Goal: Use online tool/utility: Utilize a website feature to perform a specific function

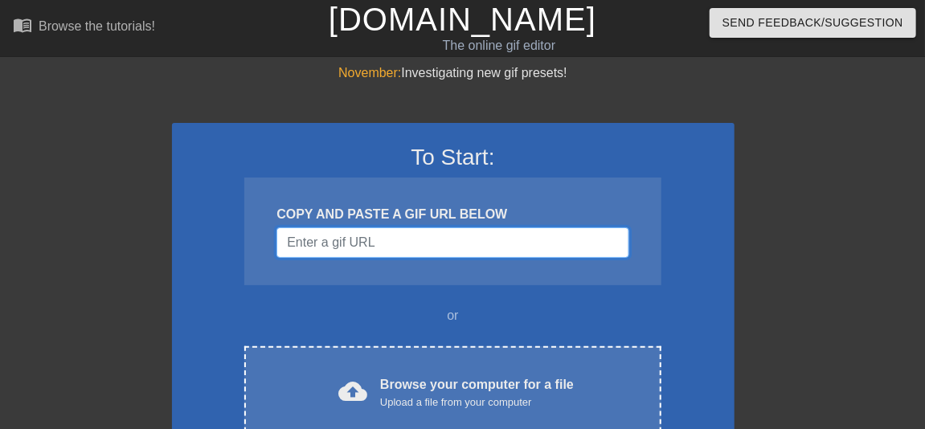
click at [386, 244] on input "Username" at bounding box center [452, 242] width 352 height 31
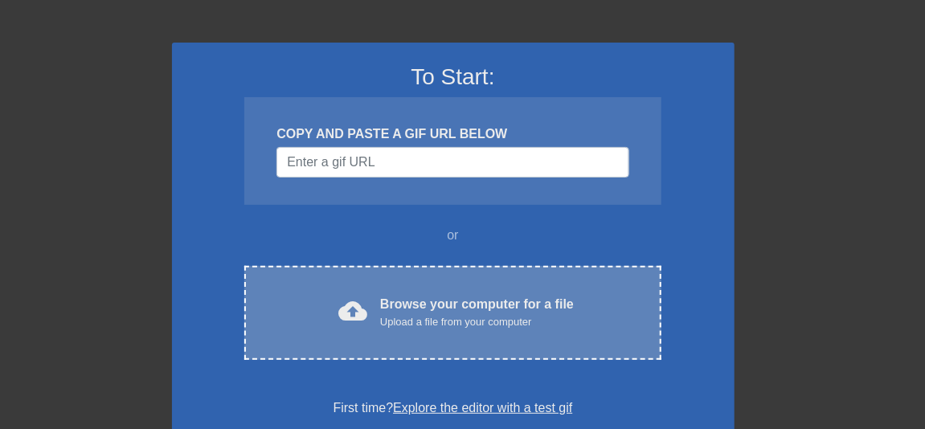
click at [440, 324] on div "Upload a file from your computer" at bounding box center [477, 322] width 194 height 16
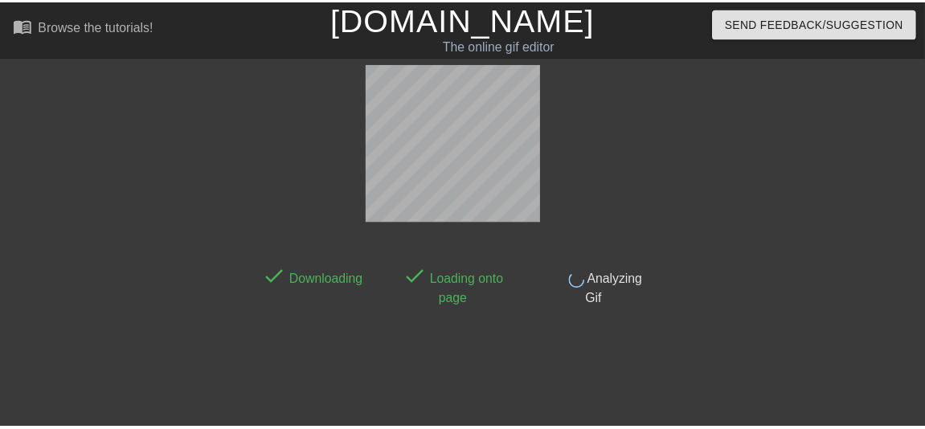
scroll to position [39, 0]
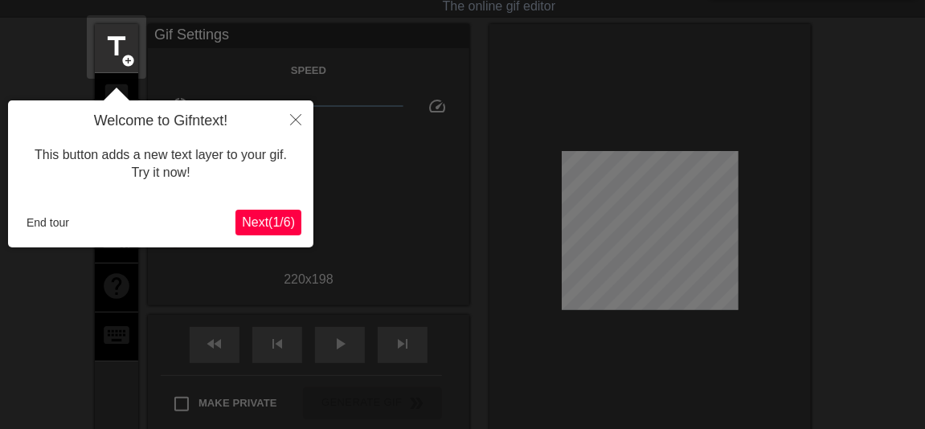
click at [271, 222] on span "Next ( 1 / 6 )" at bounding box center [268, 222] width 53 height 14
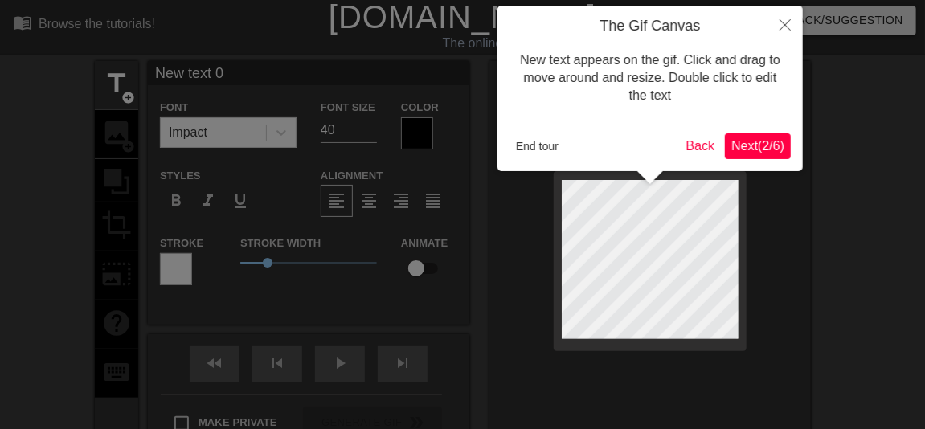
scroll to position [0, 0]
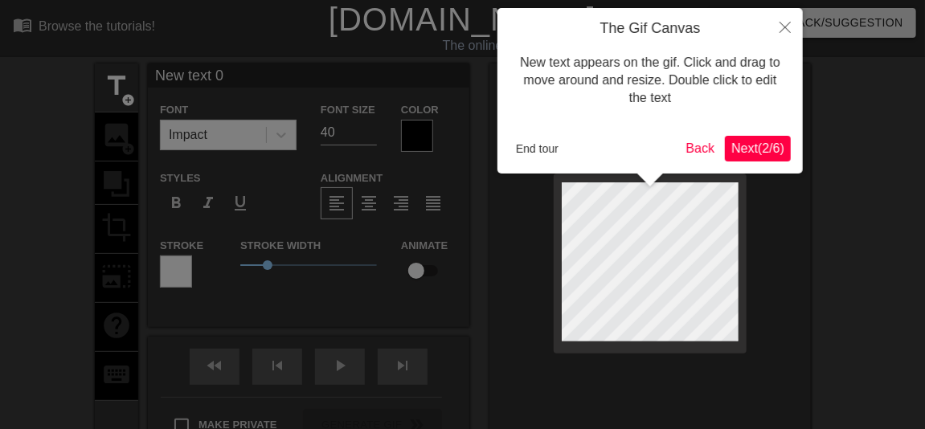
click at [762, 147] on span "Next ( 2 / 6 )" at bounding box center [757, 148] width 53 height 14
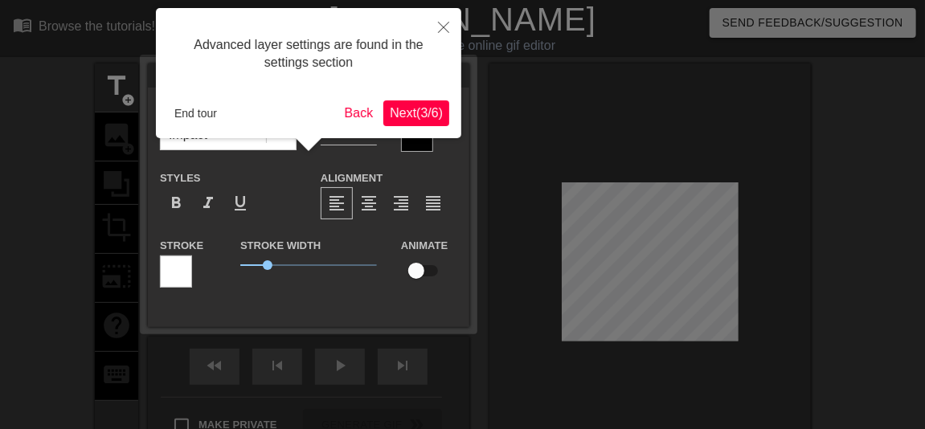
scroll to position [39, 0]
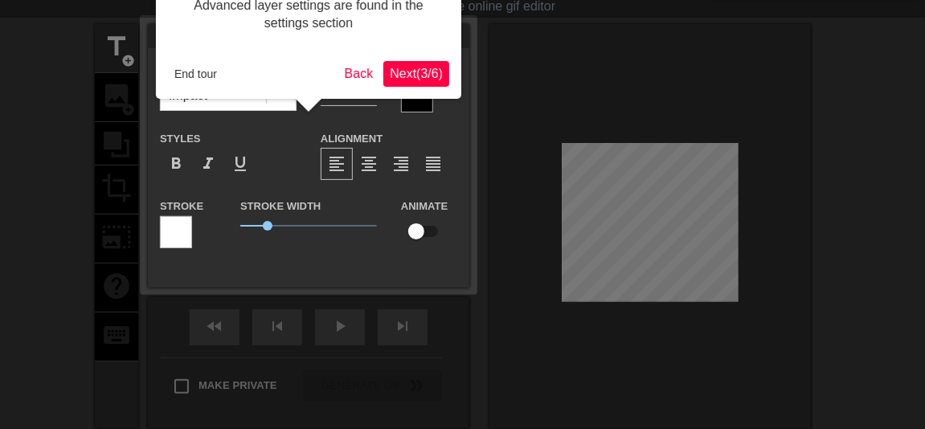
click at [427, 70] on span "Next ( 3 / 6 )" at bounding box center [416, 74] width 53 height 14
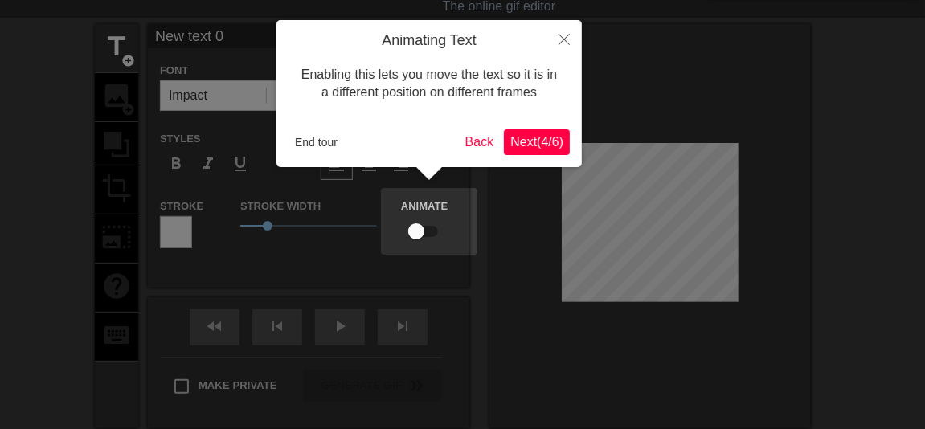
scroll to position [0, 0]
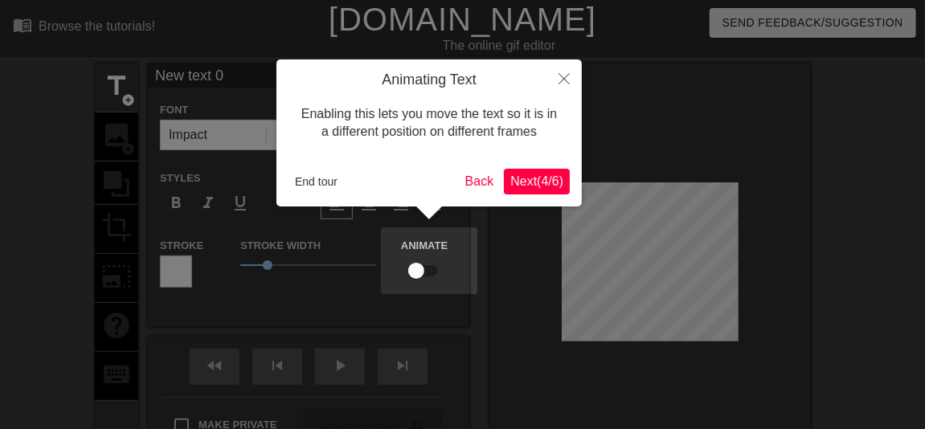
click at [549, 174] on span "Next ( 4 / 6 )" at bounding box center [536, 181] width 53 height 14
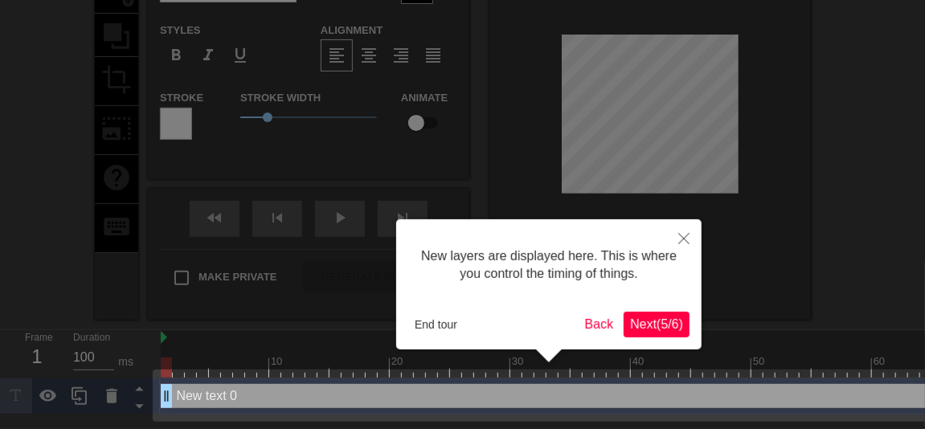
click at [658, 326] on span "Next ( 5 / 6 )" at bounding box center [656, 324] width 53 height 14
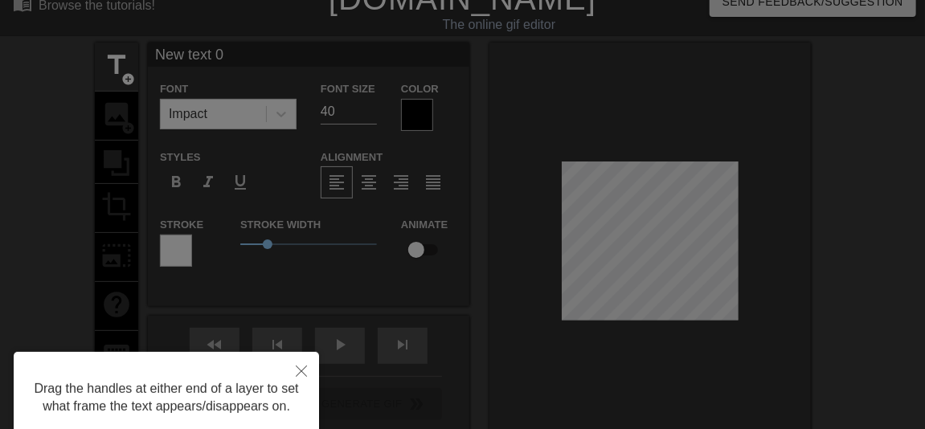
scroll to position [0, 0]
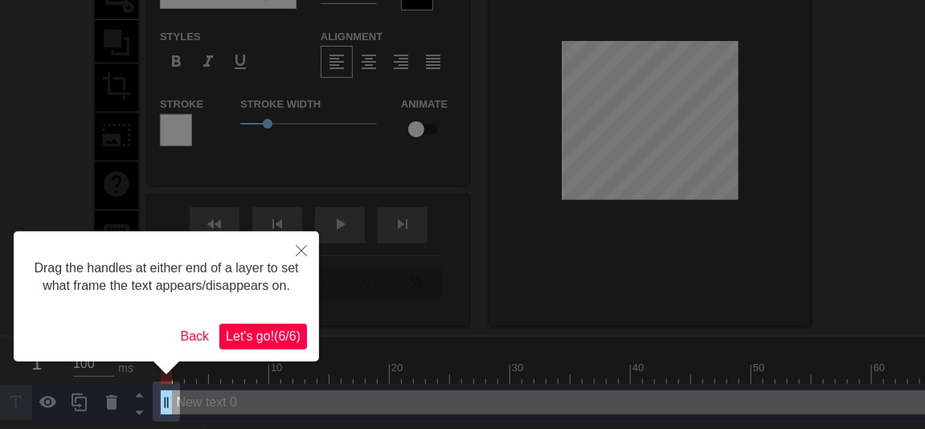
click at [278, 329] on span "Let's go! ( 6 / 6 )" at bounding box center [263, 336] width 75 height 14
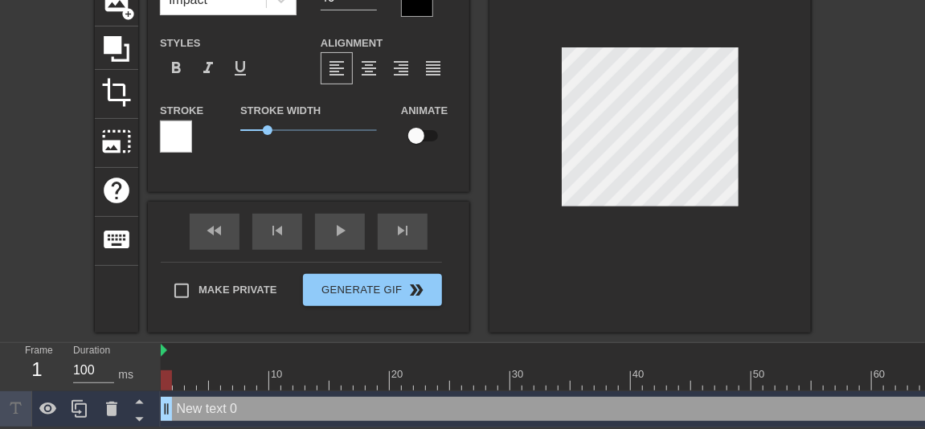
scroll to position [136, 0]
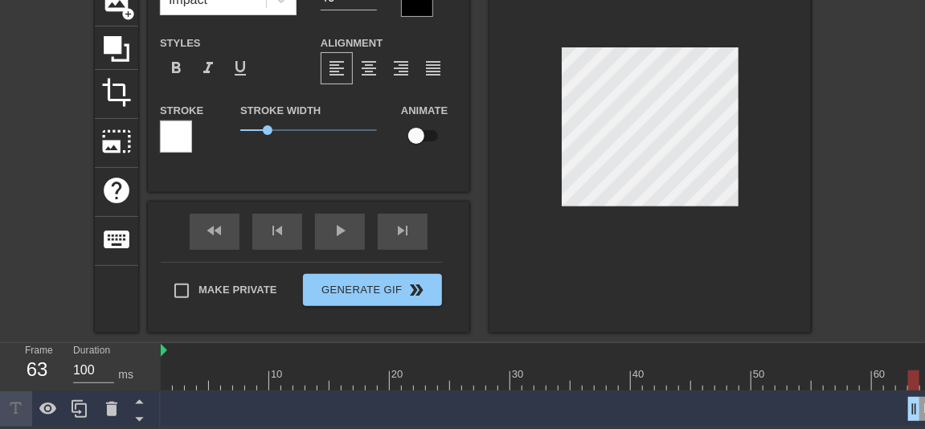
drag, startPoint x: 165, startPoint y: 408, endPoint x: 917, endPoint y: 378, distance: 753.2
click at [917, 378] on div "10 20 30 40 50 60 70 80 90 100 110 120 New text 0 drag_handle drag_handle" at bounding box center [543, 385] width 764 height 84
click at [349, 229] on div "play_arrow" at bounding box center [340, 232] width 50 height 36
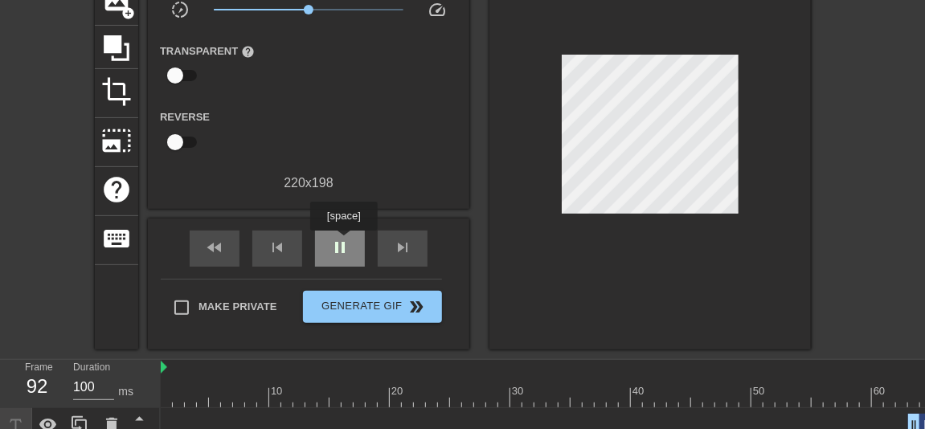
click at [343, 243] on span "pause" at bounding box center [339, 247] width 19 height 19
drag, startPoint x: 914, startPoint y: 421, endPoint x: 904, endPoint y: 422, distance: 10.5
click at [350, 253] on div "play_arrow" at bounding box center [340, 249] width 50 height 36
click at [341, 251] on span "pause" at bounding box center [339, 247] width 19 height 19
click at [341, 251] on span "play_arrow" at bounding box center [339, 247] width 19 height 19
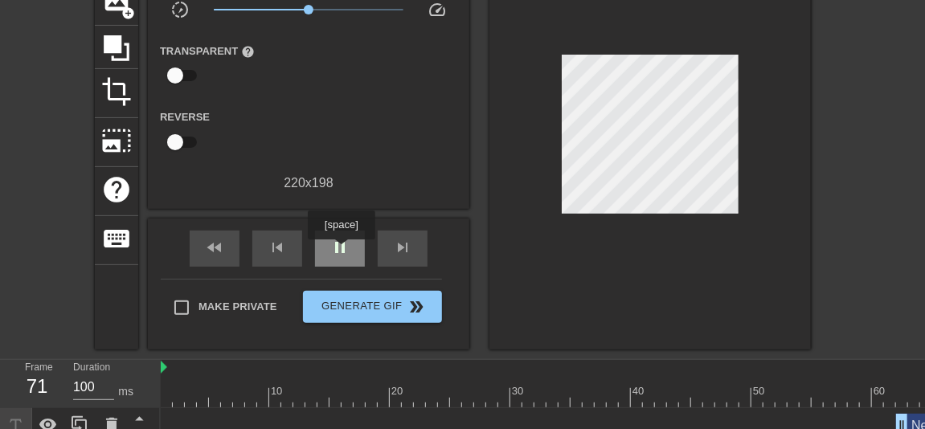
click at [341, 251] on span "pause" at bounding box center [339, 247] width 19 height 19
click at [341, 251] on span "play_arrow" at bounding box center [339, 247] width 19 height 19
click at [341, 251] on span "pause" at bounding box center [339, 247] width 19 height 19
click at [341, 251] on span "play_arrow" at bounding box center [339, 247] width 19 height 19
click at [341, 251] on span "pause" at bounding box center [339, 247] width 19 height 19
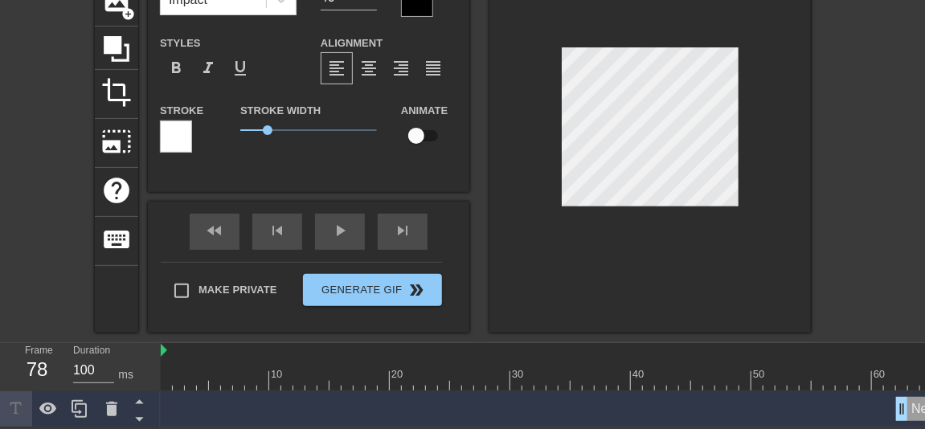
scroll to position [0, 0]
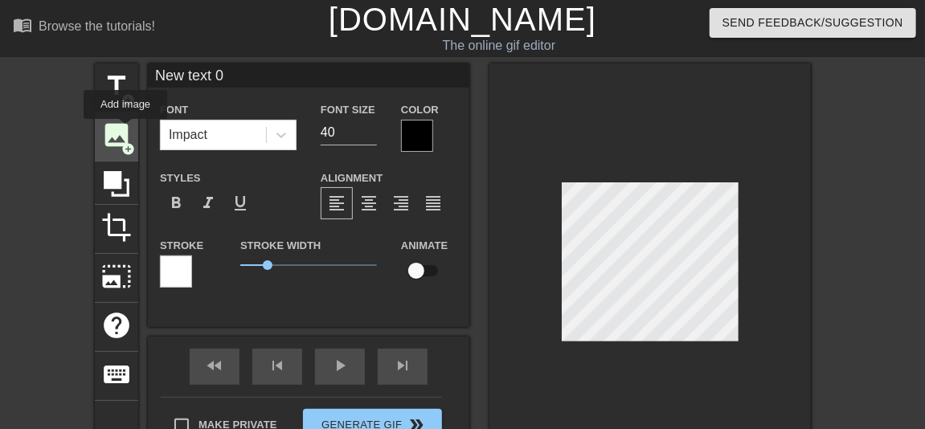
click at [125, 131] on span "image" at bounding box center [116, 135] width 31 height 31
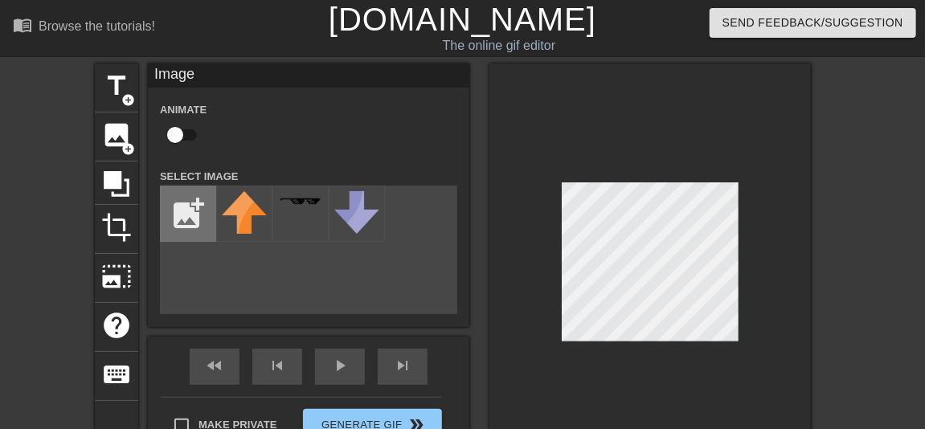
click at [190, 214] on input "file" at bounding box center [188, 213] width 55 height 55
click at [182, 214] on input "file" at bounding box center [188, 213] width 55 height 55
type input "C:\fakepath\50798800.jpg"
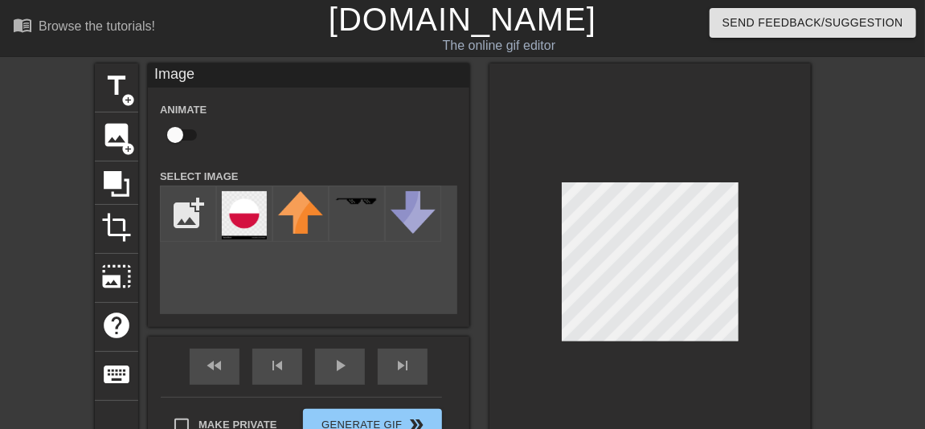
click at [472, 156] on div "title add_circle image add_circle crop photo_size_select_large help keyboard Im…" at bounding box center [453, 265] width 716 height 404
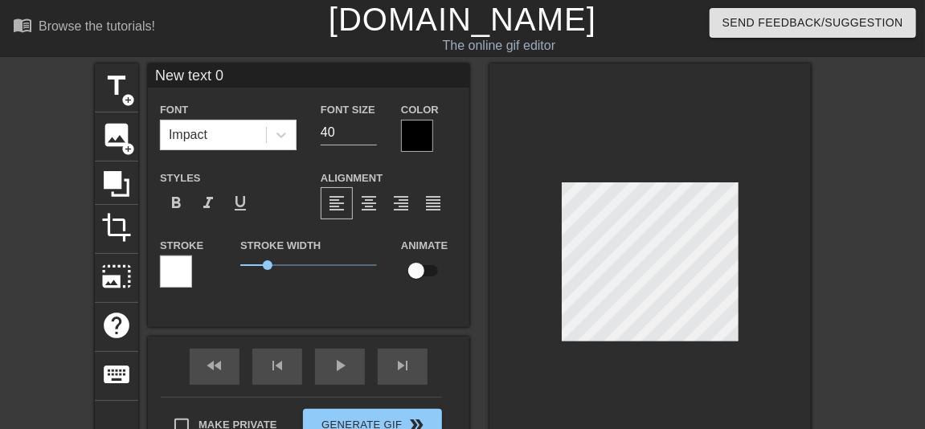
click at [713, 95] on div at bounding box center [649, 265] width 321 height 404
click at [117, 151] on div "image add_circle" at bounding box center [116, 136] width 43 height 49
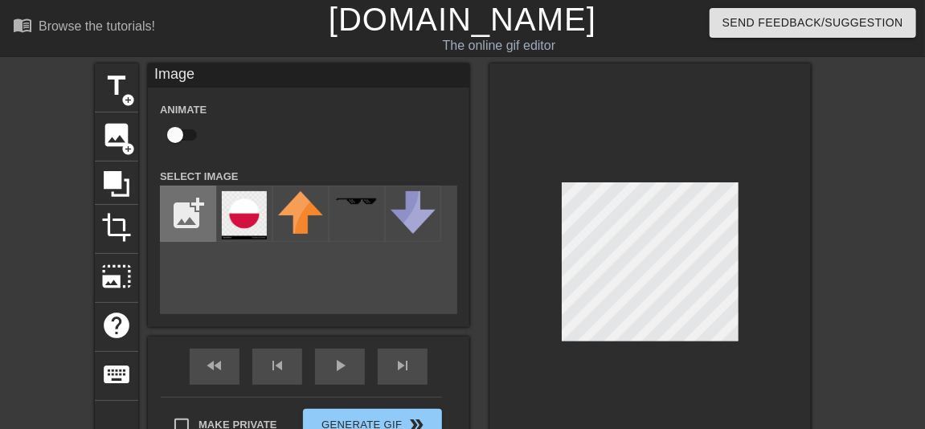
drag, startPoint x: 246, startPoint y: 284, endPoint x: 190, endPoint y: 222, distance: 83.6
drag, startPoint x: 190, startPoint y: 222, endPoint x: 234, endPoint y: 279, distance: 72.1
click at [234, 279] on div "add_photo_alternate" at bounding box center [308, 250] width 297 height 129
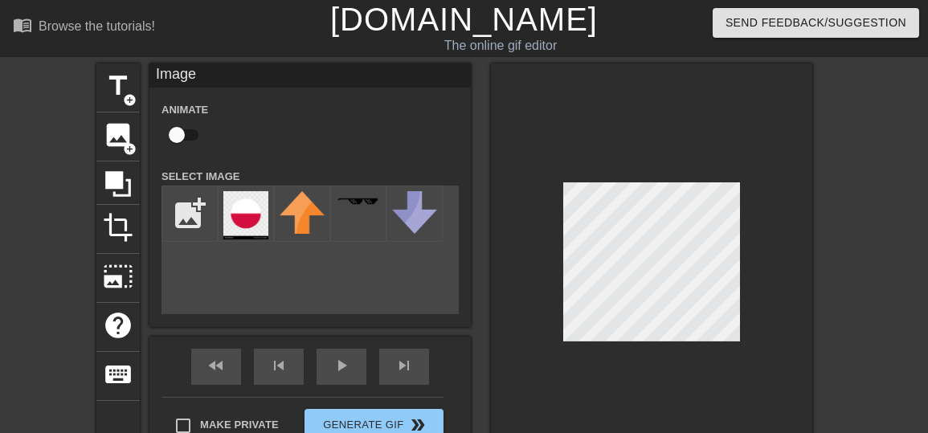
click at [849, 104] on div "title add_circle image add_circle crop photo_size_select_large help keyboard Im…" at bounding box center [464, 265] width 928 height 404
click at [190, 210] on input "file" at bounding box center [189, 213] width 55 height 55
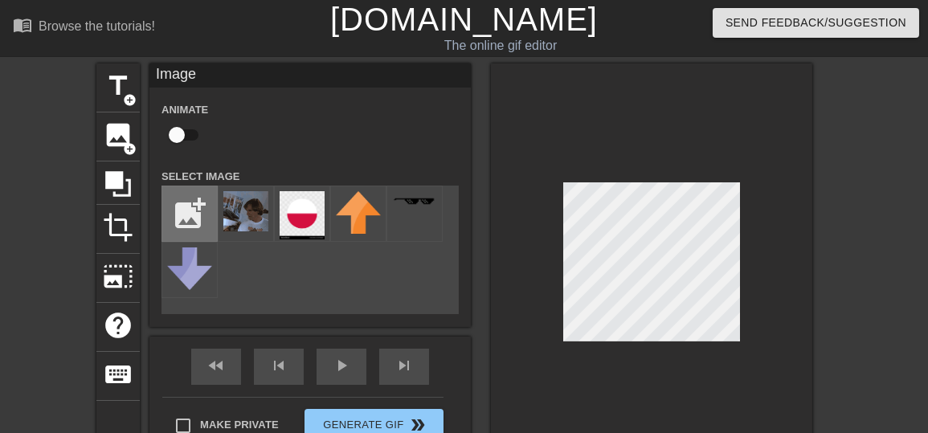
click at [175, 214] on input "file" at bounding box center [189, 213] width 55 height 55
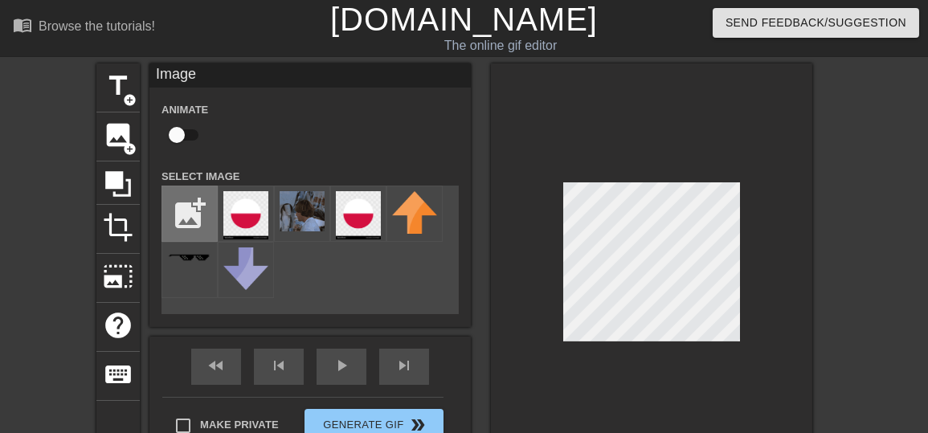
click at [199, 219] on input "file" at bounding box center [189, 213] width 55 height 55
type input "C:\fakepath\[GEOGRAPHIC_DATA]PNG"
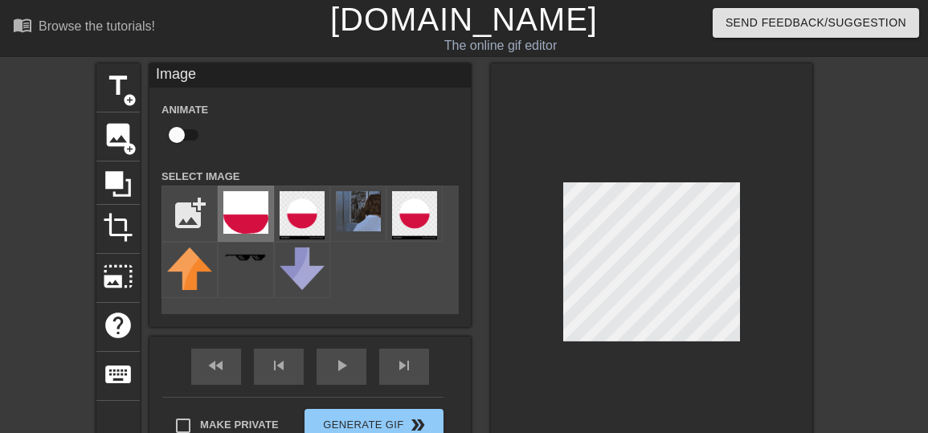
click at [263, 208] on img at bounding box center [245, 212] width 45 height 43
click at [234, 203] on img at bounding box center [245, 212] width 45 height 43
click at [240, 210] on img at bounding box center [245, 212] width 45 height 43
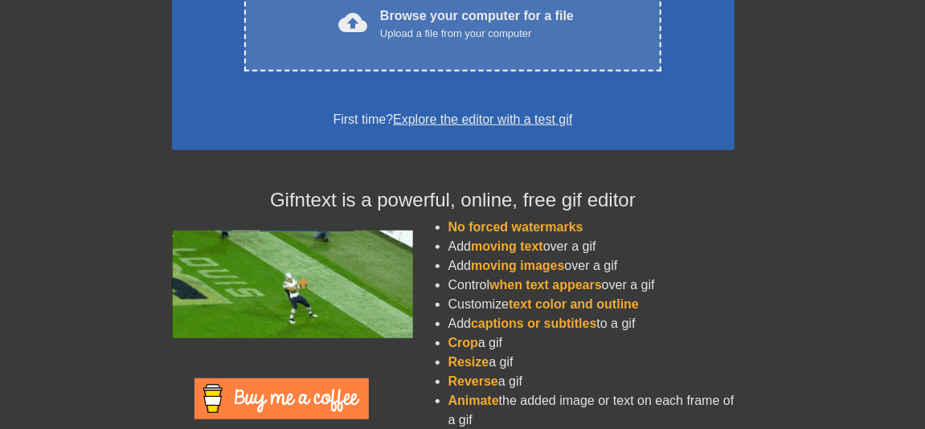
scroll to position [320, 0]
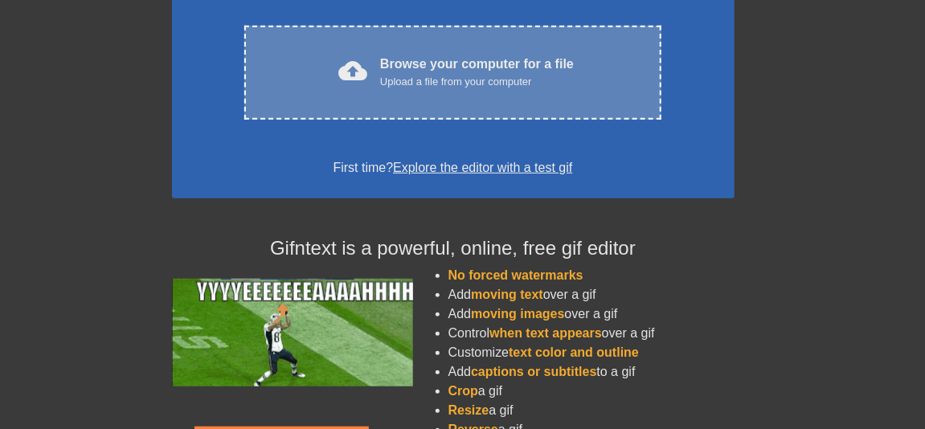
click at [451, 79] on div "Upload a file from your computer" at bounding box center [477, 82] width 194 height 16
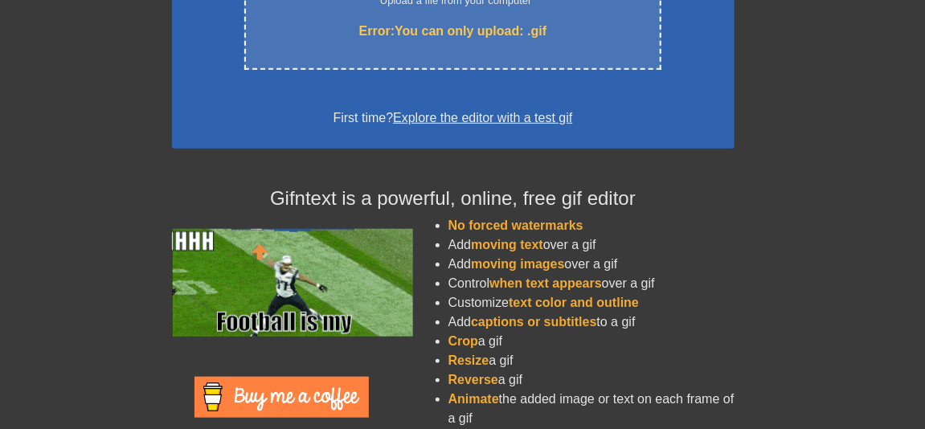
scroll to position [241, 0]
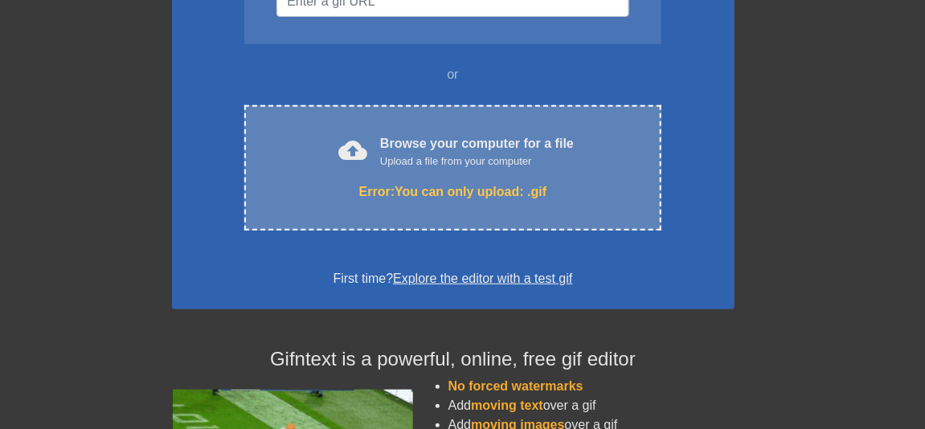
click at [492, 186] on div "Error: You can only upload: .gif" at bounding box center [452, 191] width 349 height 19
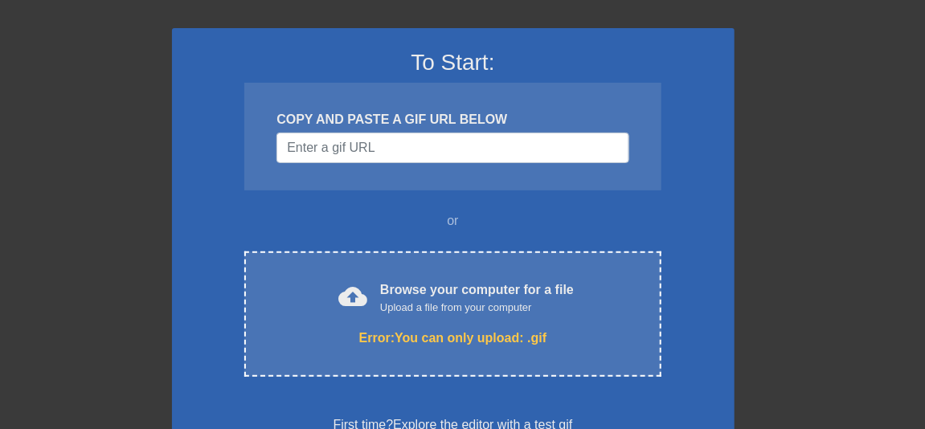
scroll to position [0, 0]
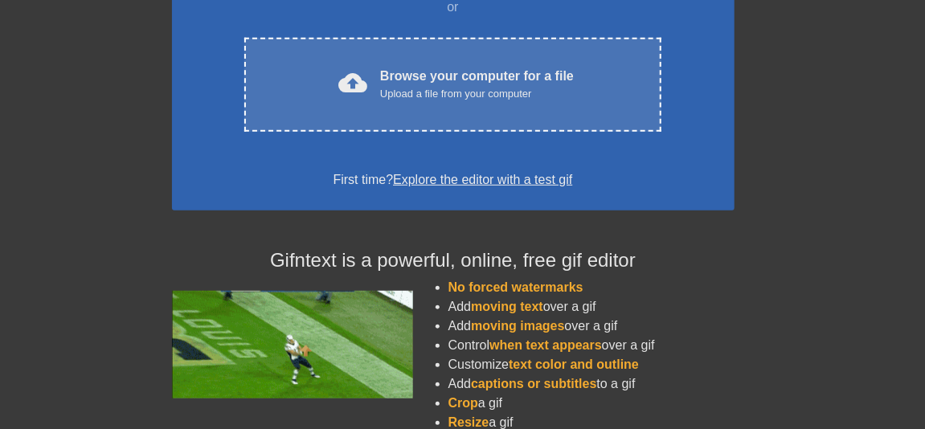
scroll to position [320, 0]
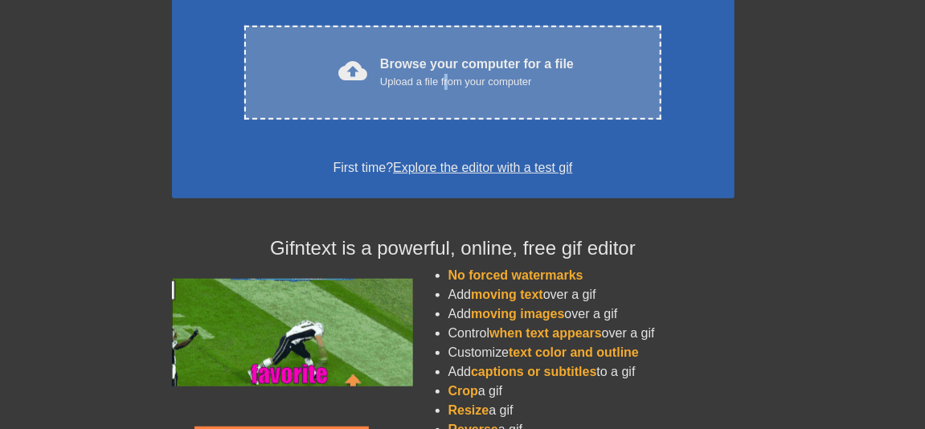
click at [451, 81] on div "Upload a file from your computer" at bounding box center [477, 82] width 194 height 16
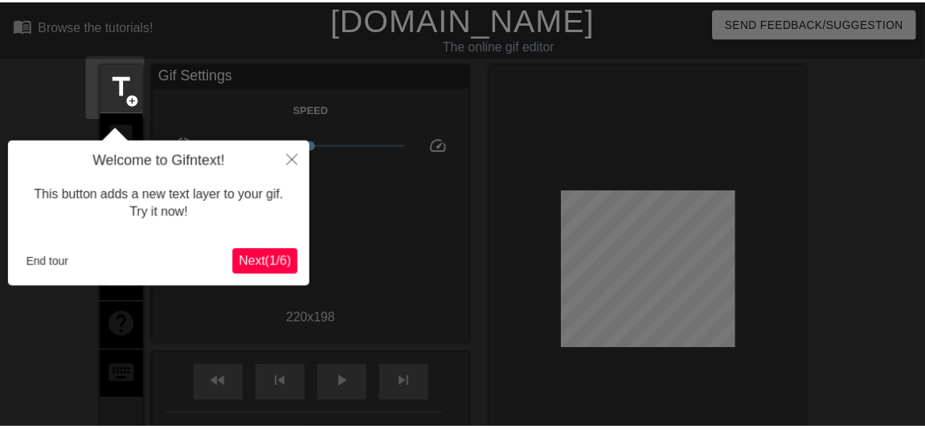
scroll to position [39, 0]
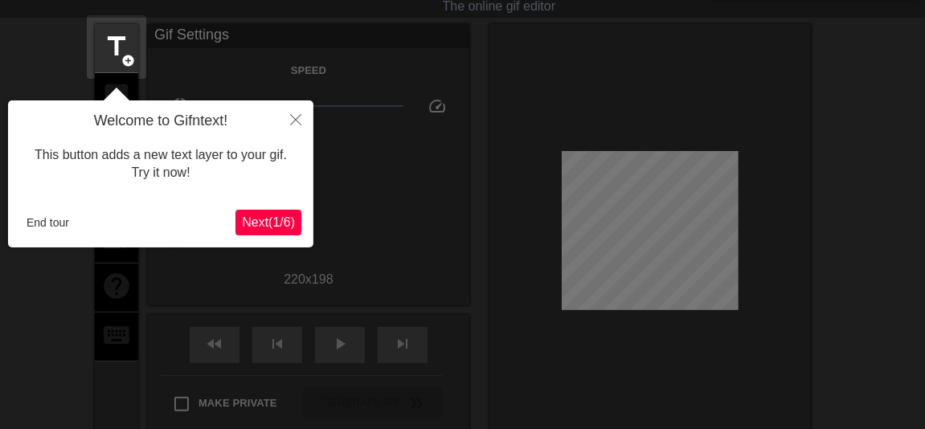
click at [271, 221] on span "Next ( 1 / 6 )" at bounding box center [268, 222] width 53 height 14
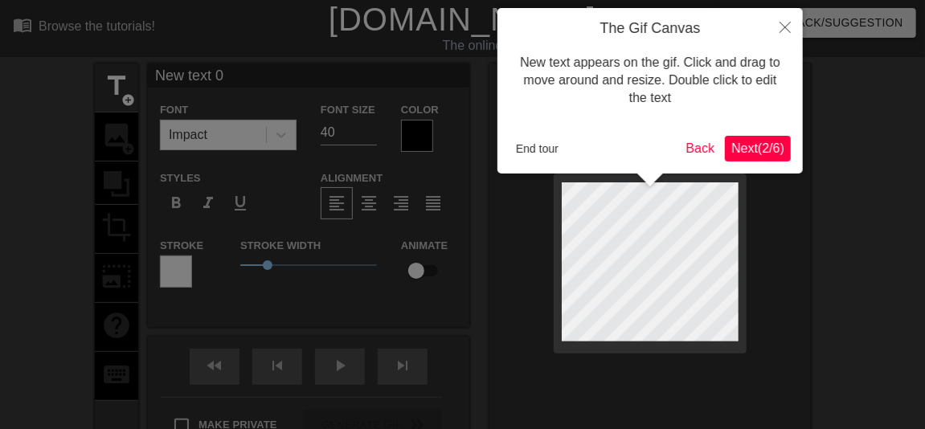
click at [749, 150] on span "Next ( 2 / 6 )" at bounding box center [757, 148] width 53 height 14
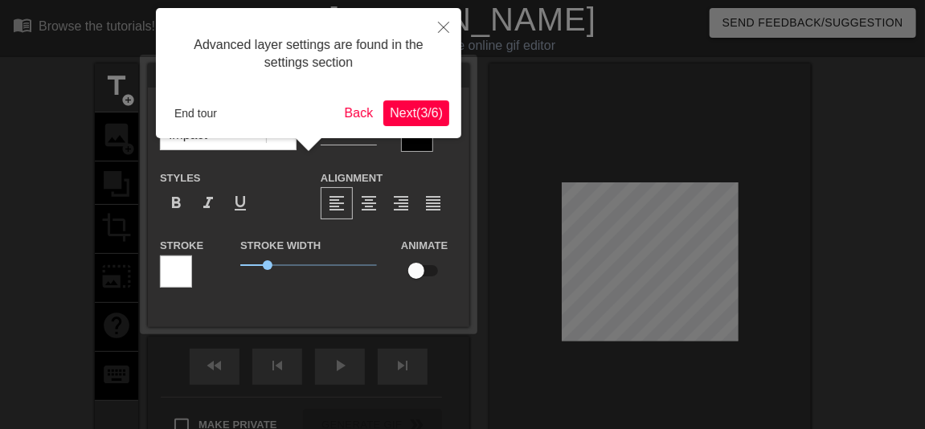
click at [416, 108] on span "Next ( 3 / 6 )" at bounding box center [416, 113] width 53 height 14
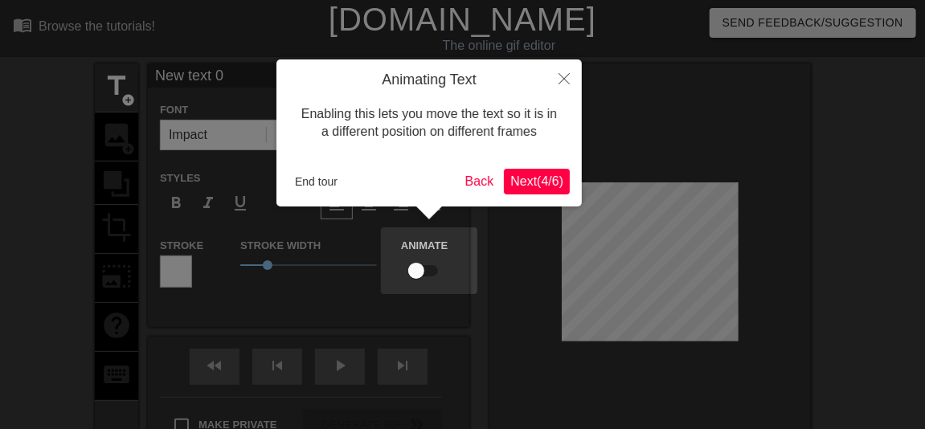
click at [531, 182] on span "Next ( 4 / 6 )" at bounding box center [536, 181] width 53 height 14
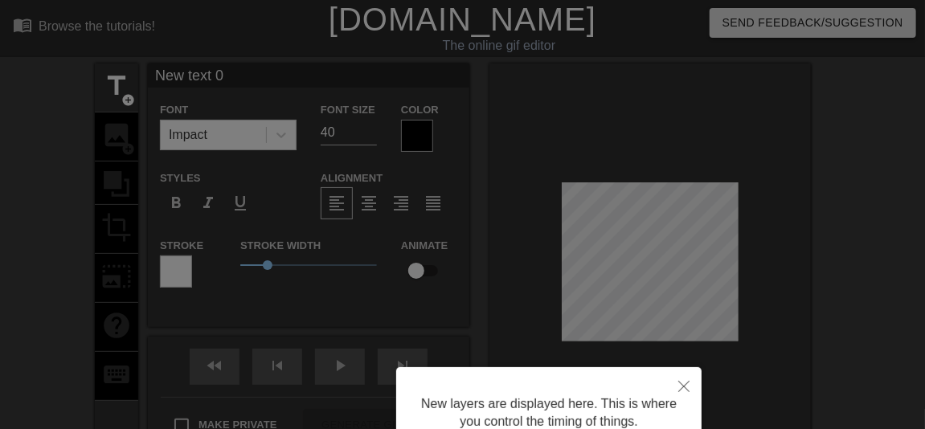
scroll to position [148, 0]
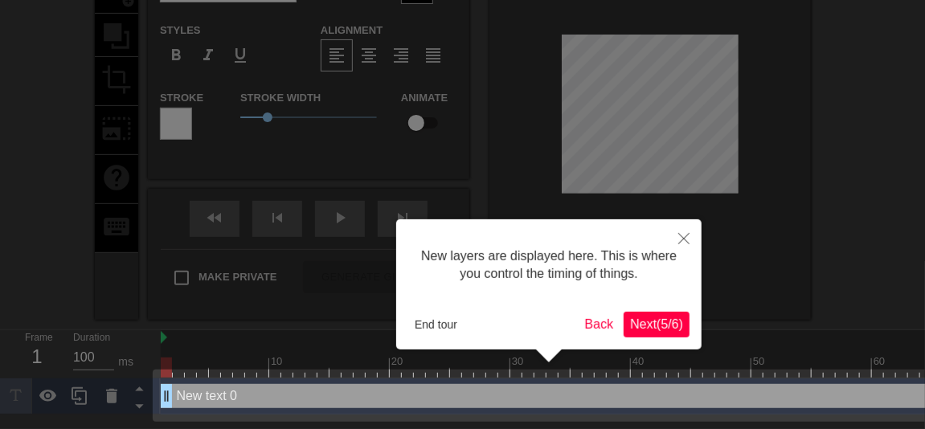
click at [663, 324] on span "Next ( 5 / 6 )" at bounding box center [656, 324] width 53 height 14
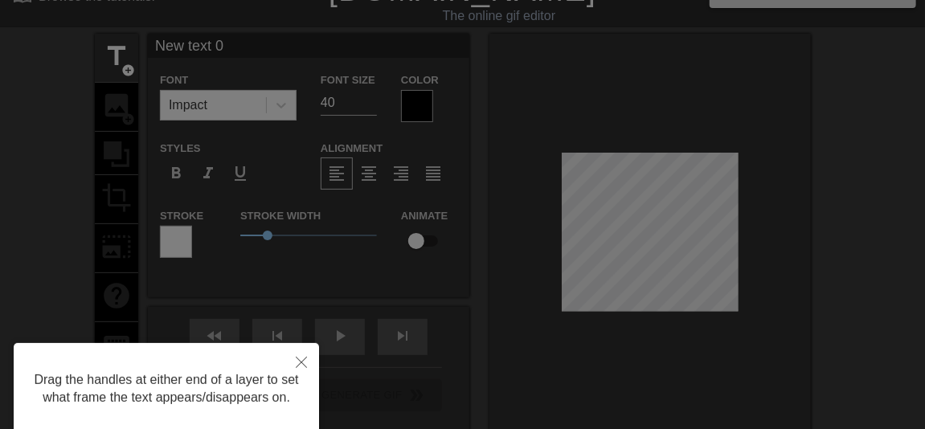
scroll to position [0, 0]
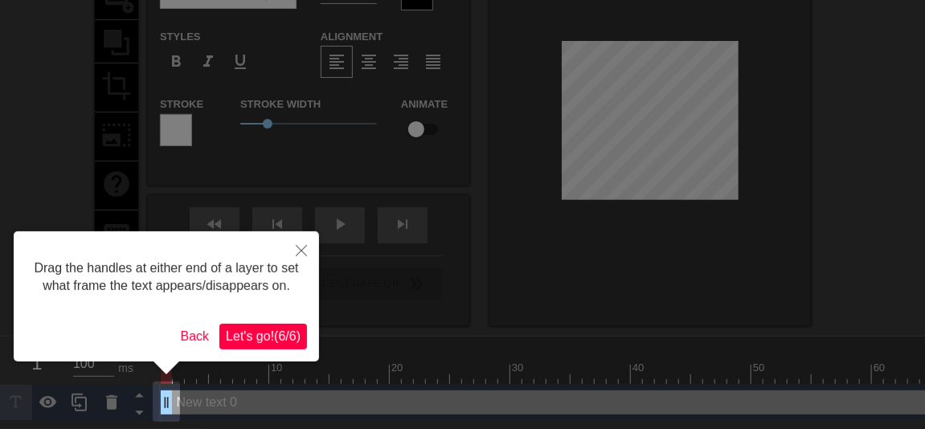
click at [283, 329] on span "Let's go! ( 6 / 6 )" at bounding box center [263, 336] width 75 height 14
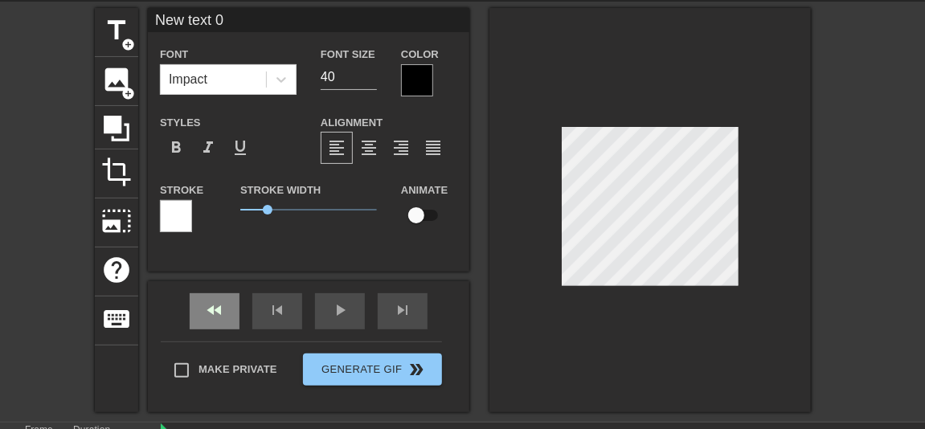
scroll to position [55, 0]
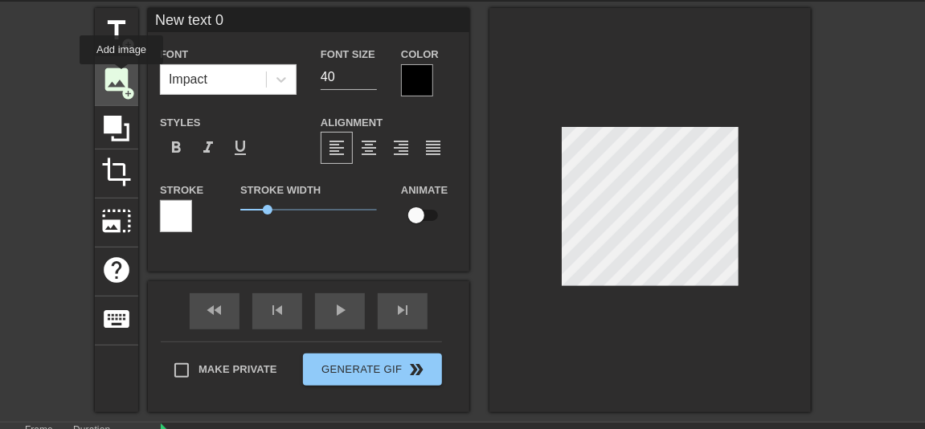
click at [121, 76] on span "image" at bounding box center [116, 79] width 31 height 31
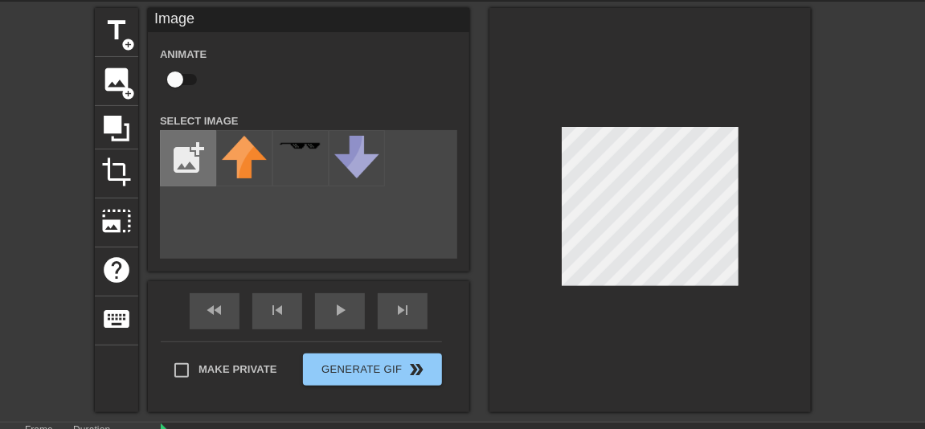
click at [174, 165] on input "file" at bounding box center [188, 158] width 55 height 55
type input "C:\fakepath\[GEOGRAPHIC_DATA]PNG"
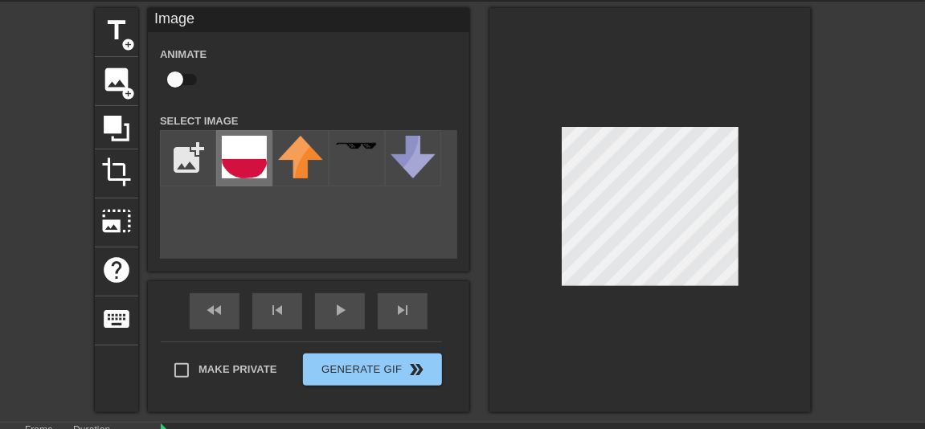
click at [241, 174] on img at bounding box center [244, 157] width 45 height 43
